Goal: Transaction & Acquisition: Book appointment/travel/reservation

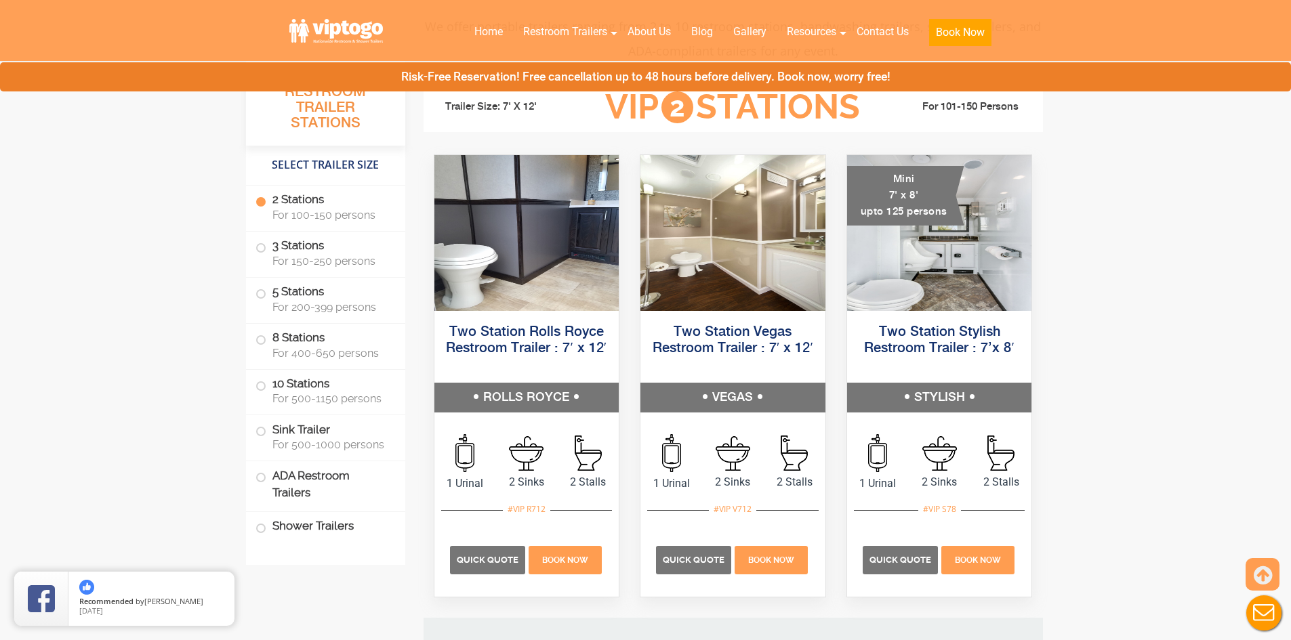
scroll to position [678, 0]
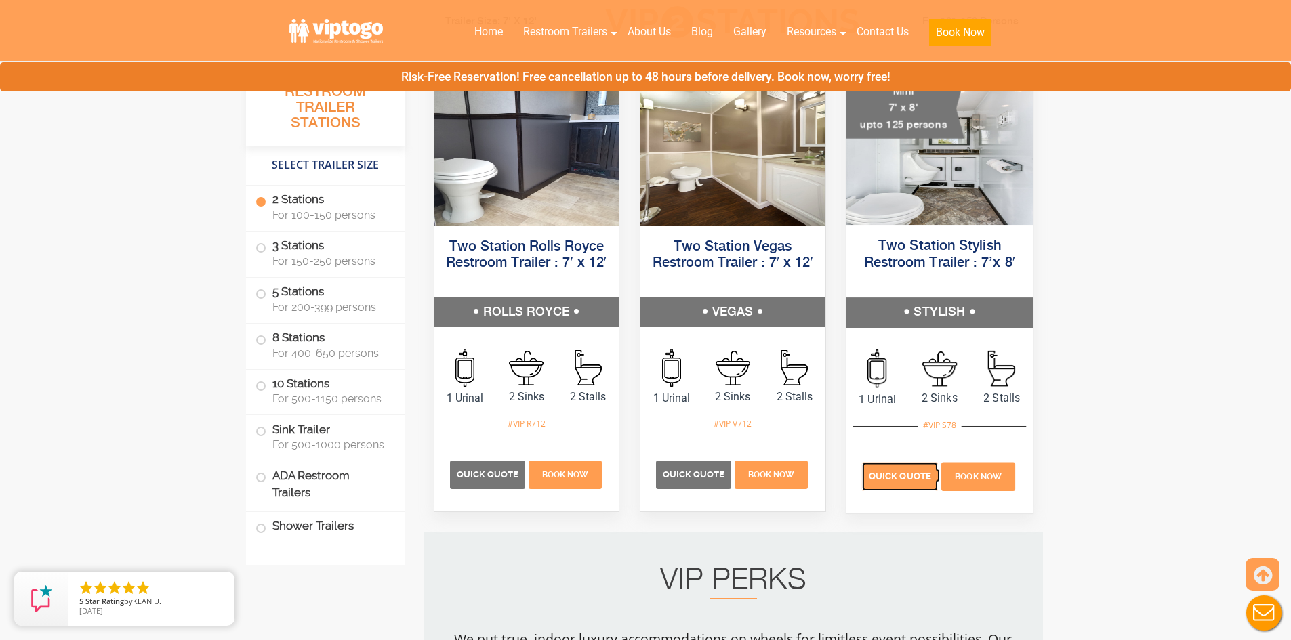
click at [902, 476] on span "Quick Quote" at bounding box center [900, 477] width 62 height 10
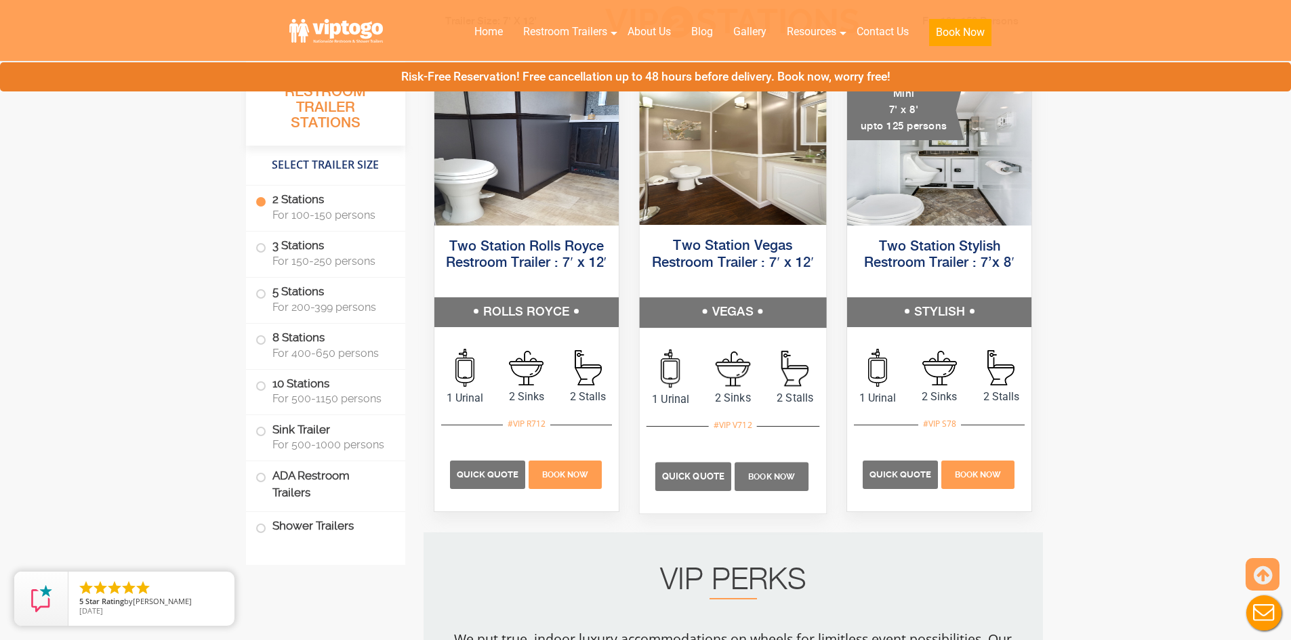
scroll to position [610, 0]
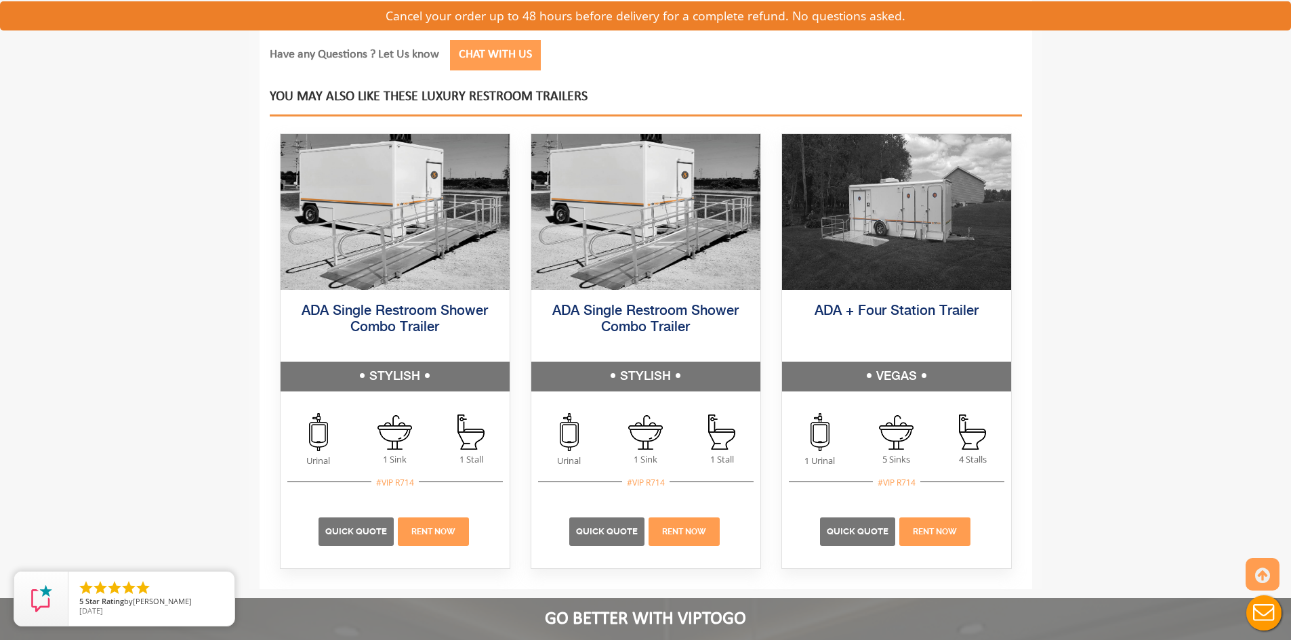
scroll to position [1830, 0]
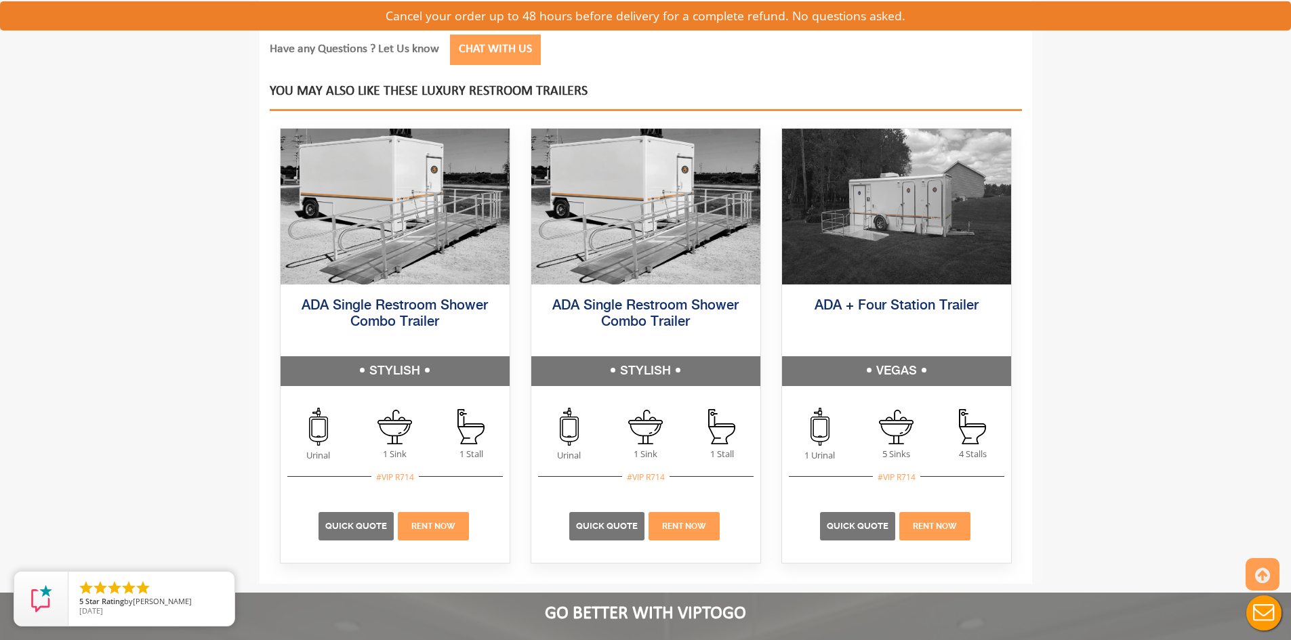
click at [1261, 617] on button "Live Chat" at bounding box center [1264, 613] width 54 height 54
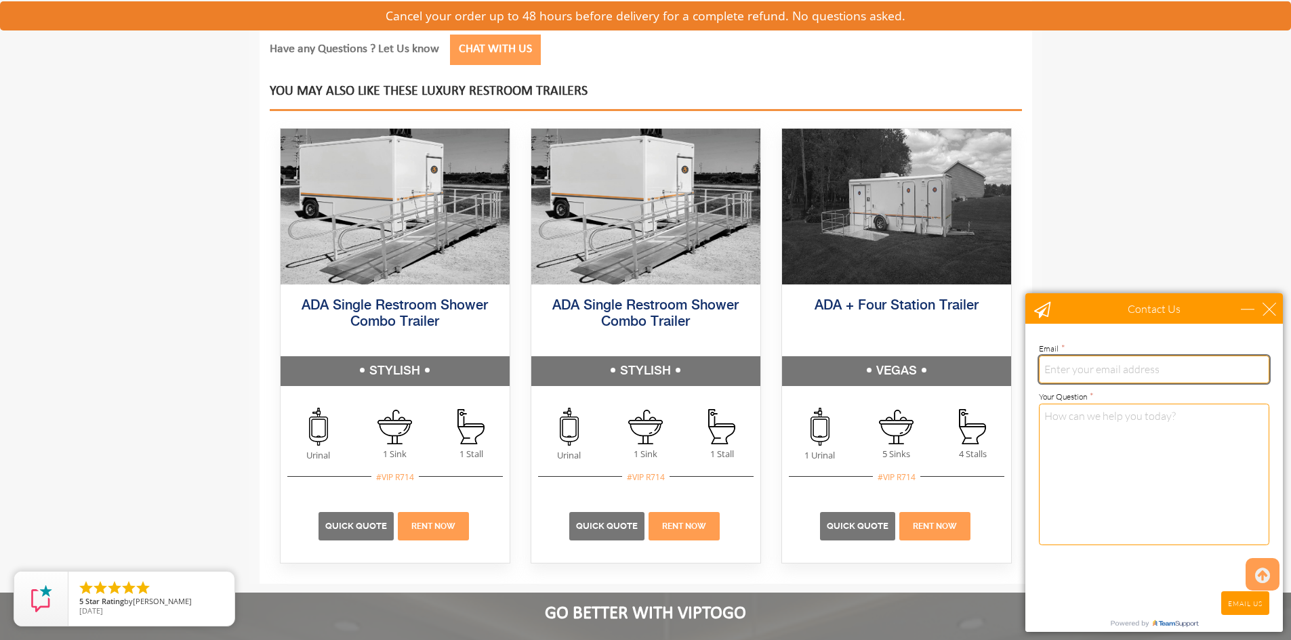
click at [1130, 371] on input "email" at bounding box center [1154, 369] width 230 height 27
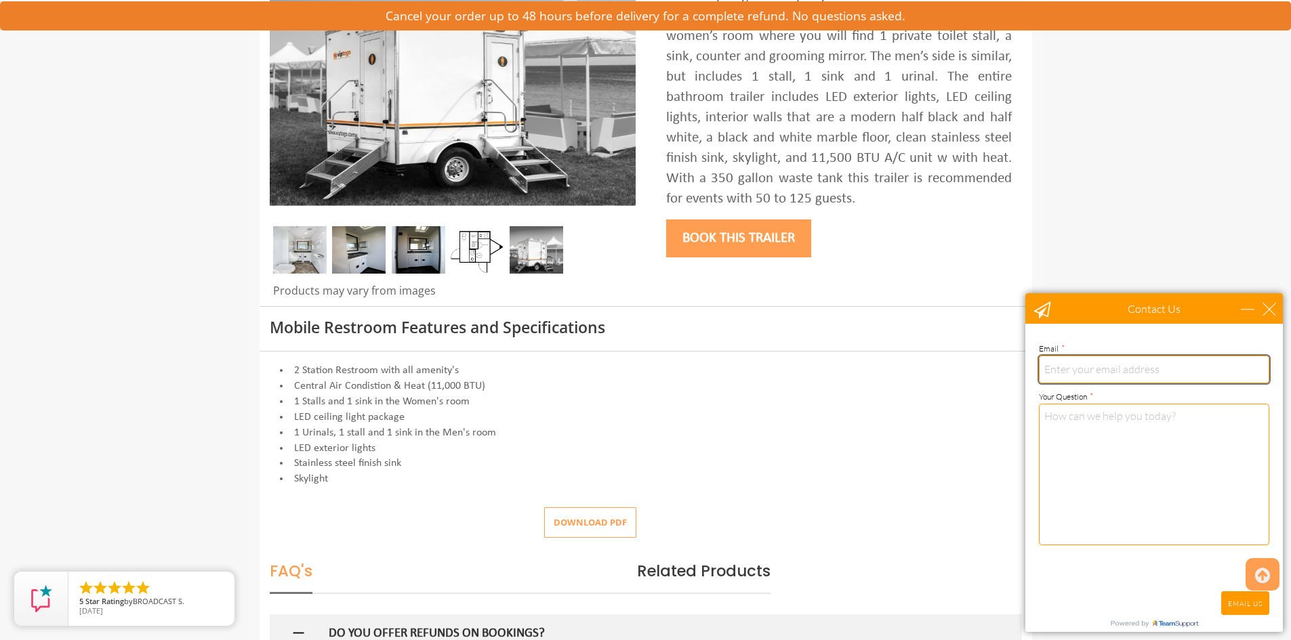
scroll to position [68, 0]
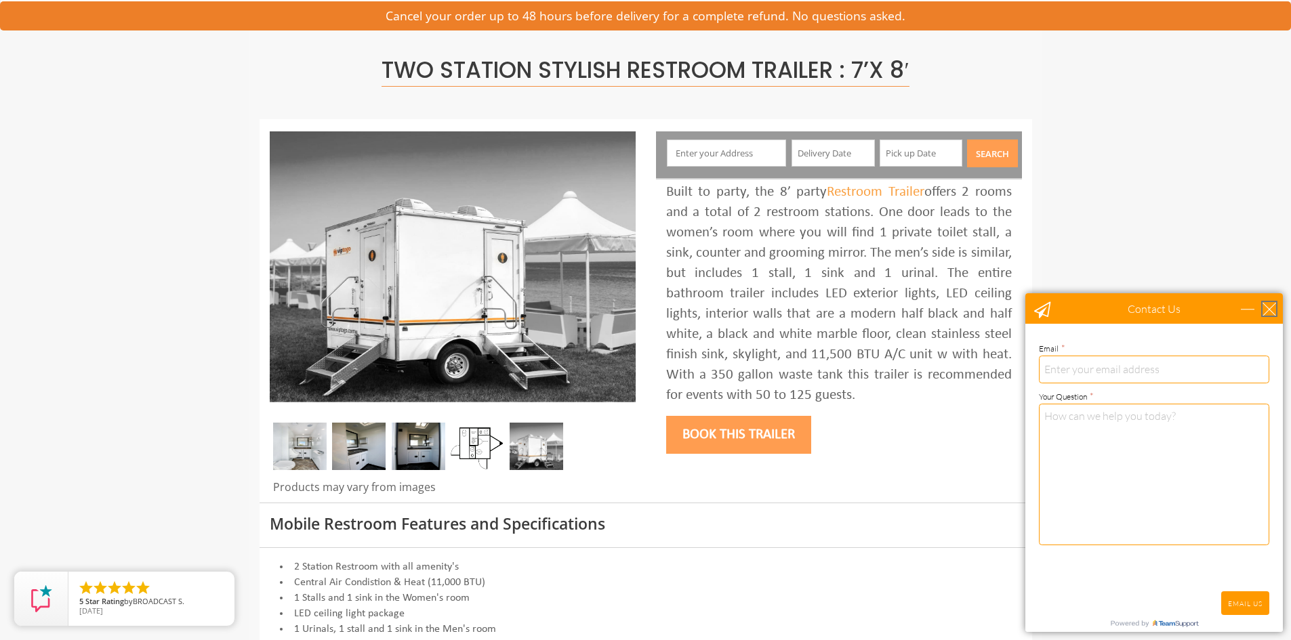
click at [1271, 307] on div "close" at bounding box center [1270, 309] width 14 height 14
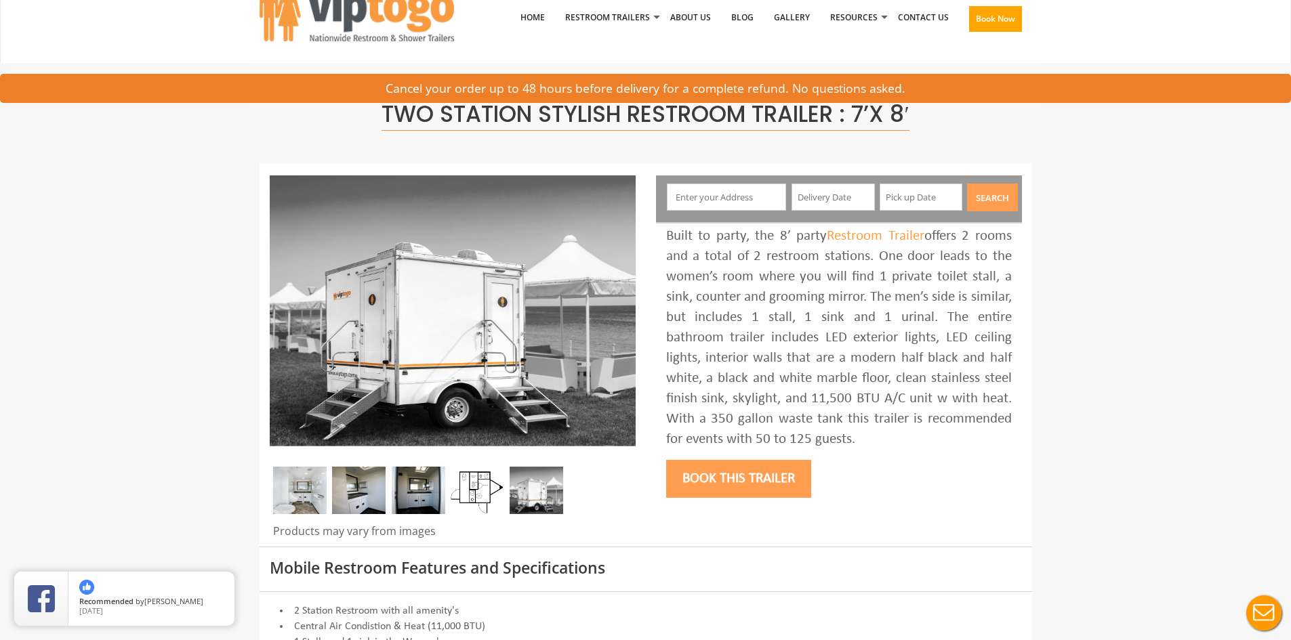
scroll to position [0, 0]
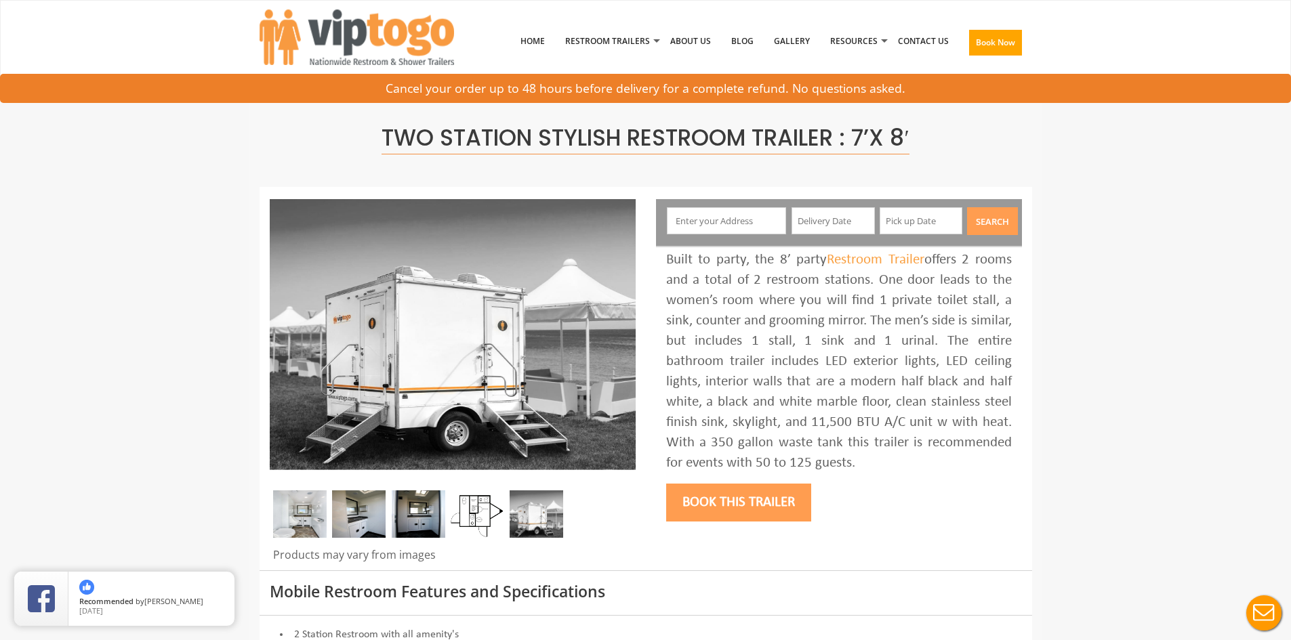
click at [743, 222] on input "text" at bounding box center [726, 220] width 119 height 27
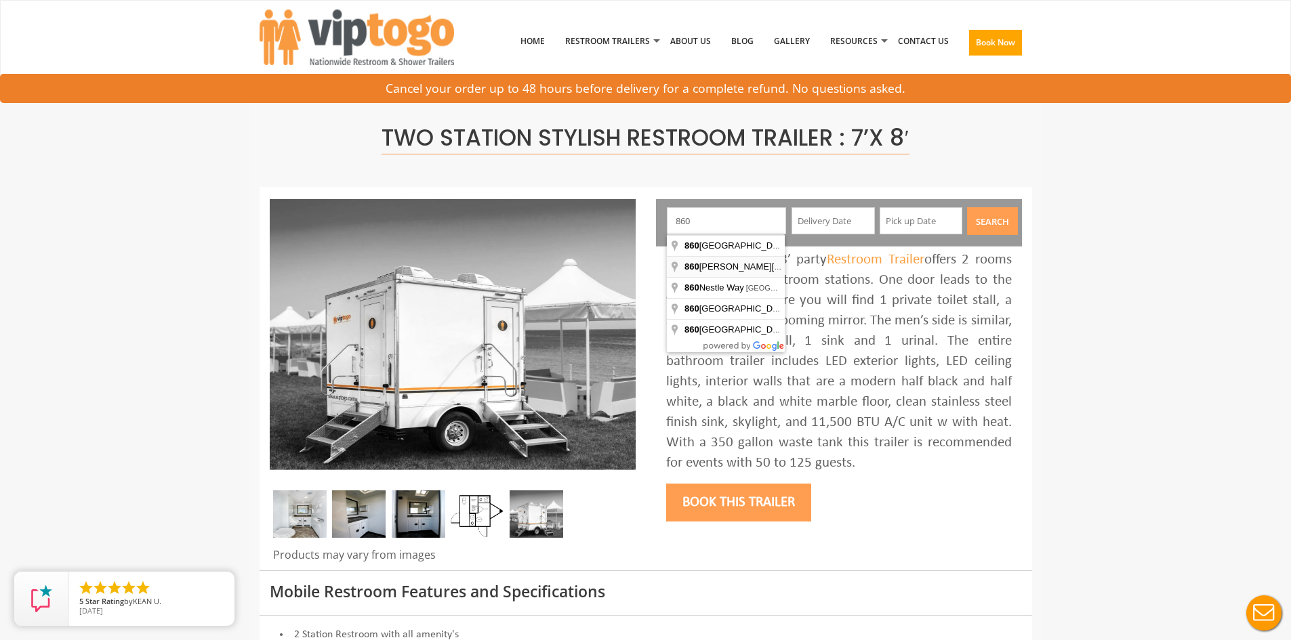
type input "[STREET_ADDRESS][PERSON_NAME]"
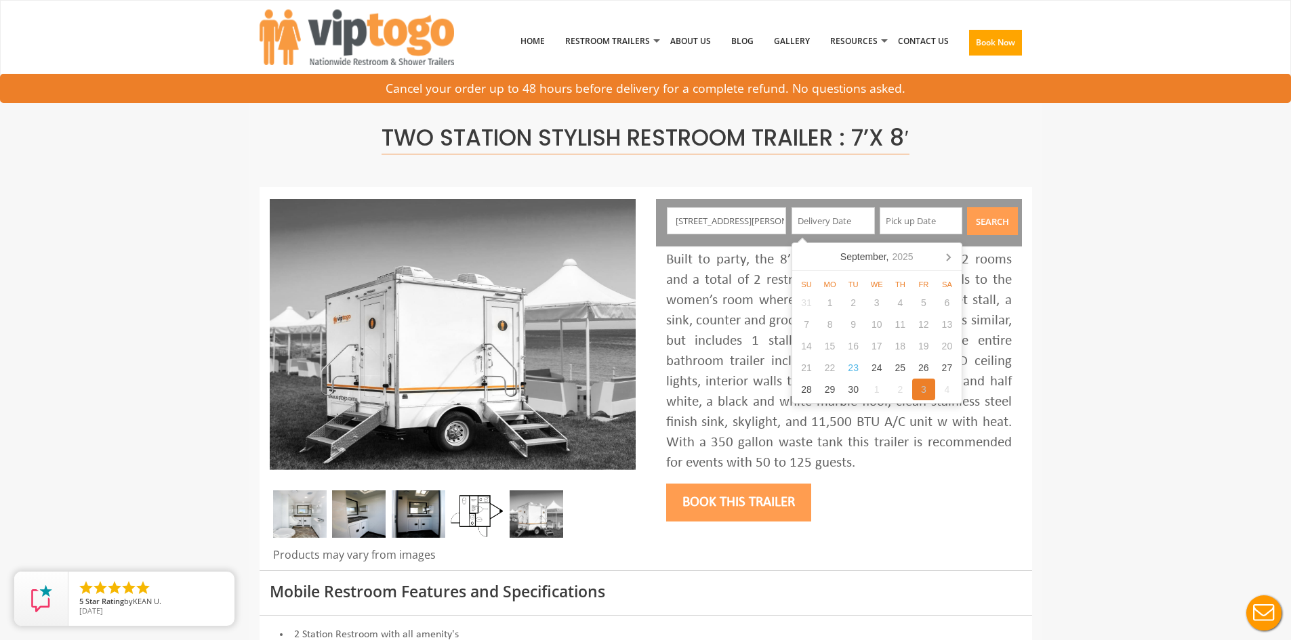
click at [925, 392] on div "3" at bounding box center [924, 390] width 24 height 22
type input "[DATE]"
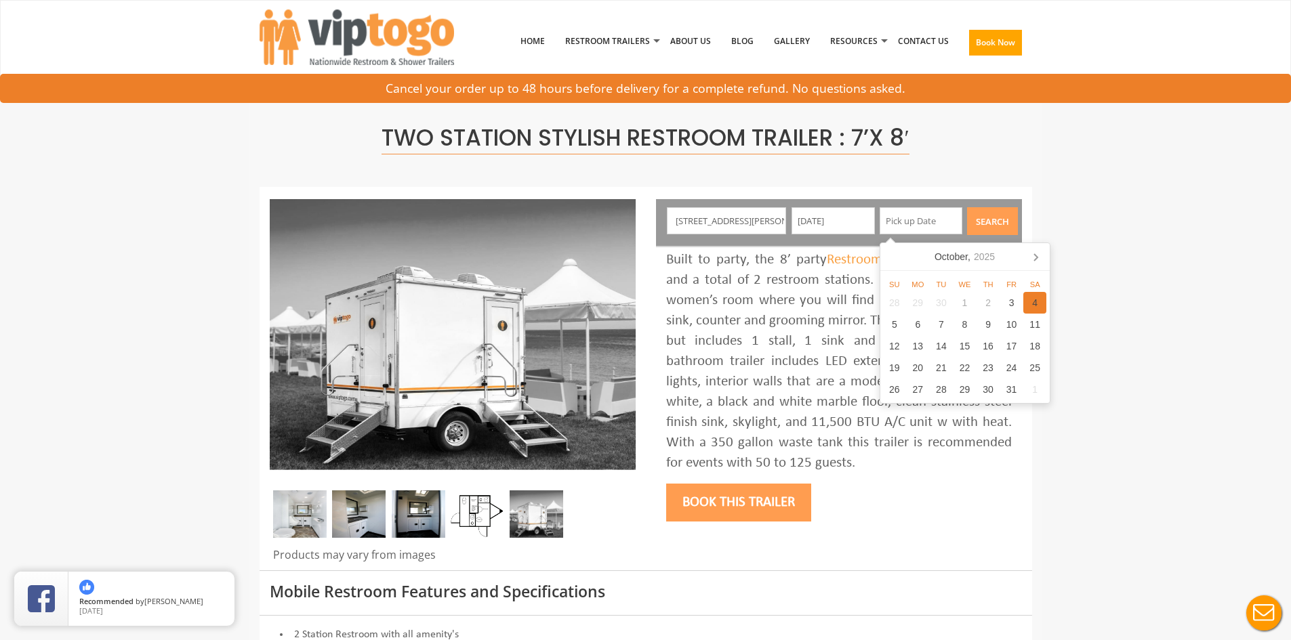
click at [1038, 303] on div "4" at bounding box center [1035, 303] width 24 height 22
type input "[DATE]"
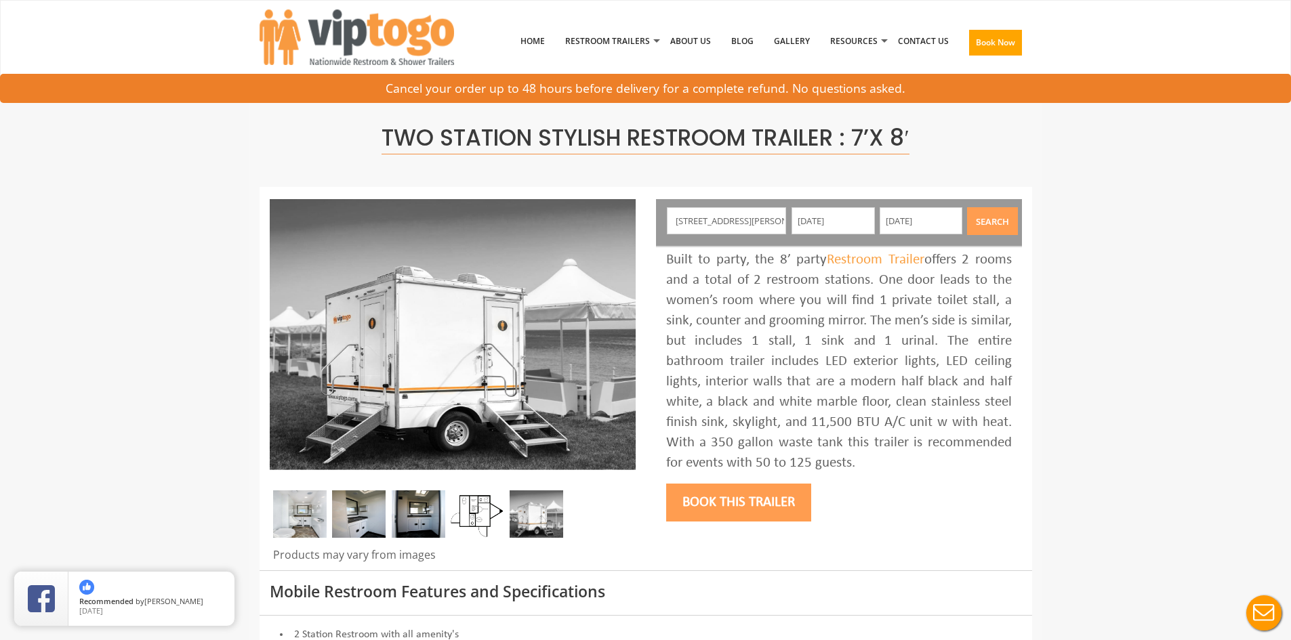
click at [983, 218] on button "Search" at bounding box center [992, 221] width 51 height 28
